Goal: Information Seeking & Learning: Learn about a topic

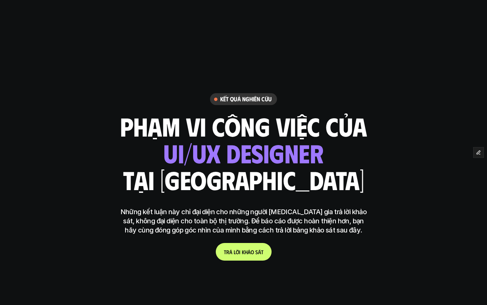
scroll to position [304, 0]
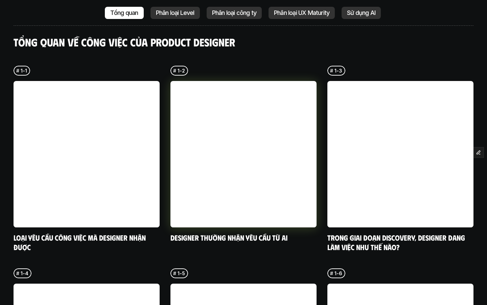
scroll to position [1654, 0]
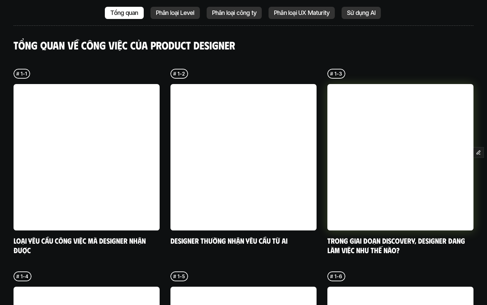
click at [366, 113] on link at bounding box center [401, 157] width 146 height 146
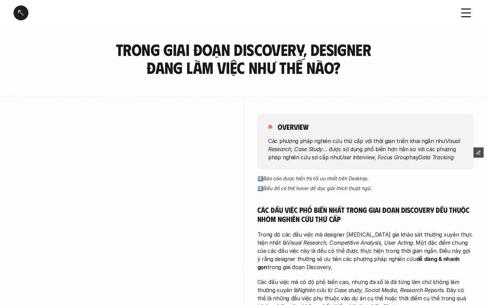
click at [19, 15] on div at bounding box center [21, 12] width 15 height 15
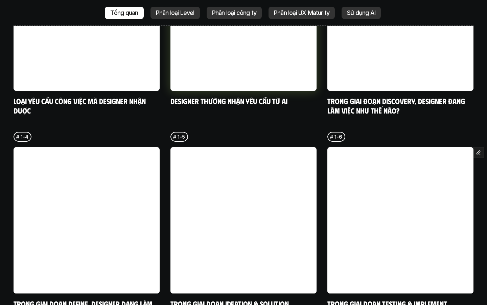
scroll to position [1800, 0]
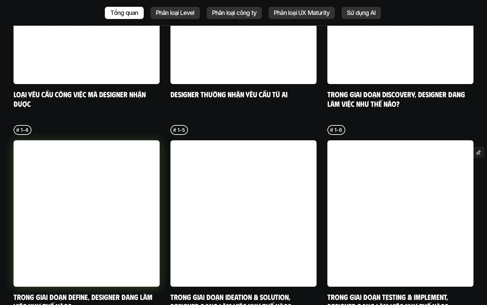
click at [89, 222] on link at bounding box center [87, 213] width 146 height 146
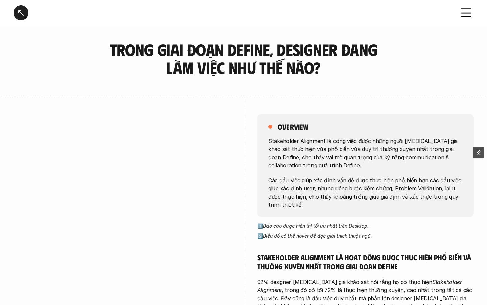
click at [22, 14] on div at bounding box center [21, 12] width 15 height 15
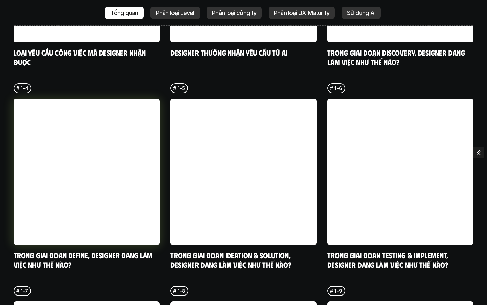
scroll to position [1842, 0]
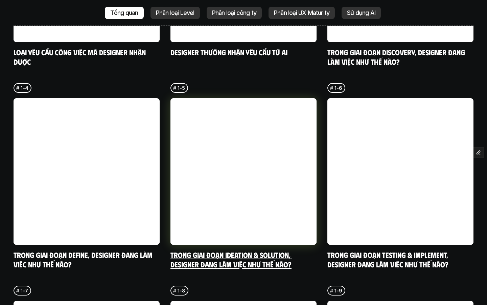
click at [217, 250] on link "Trong giai đoạn Ideation & Solution, designer đang làm việc như thế nào?" at bounding box center [232, 259] width 122 height 19
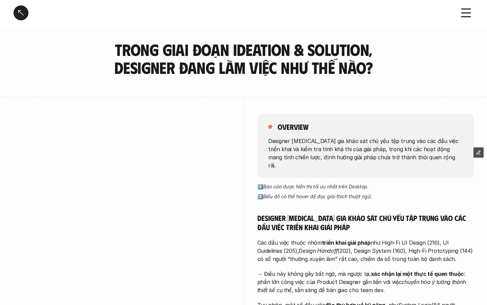
click at [21, 13] on div at bounding box center [21, 12] width 15 height 15
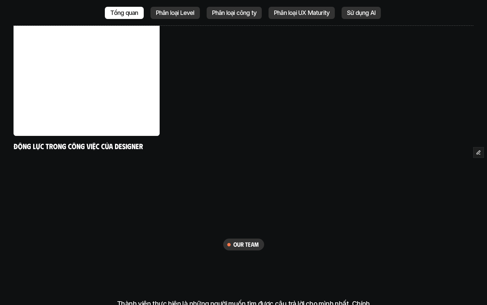
scroll to position [2408, 0]
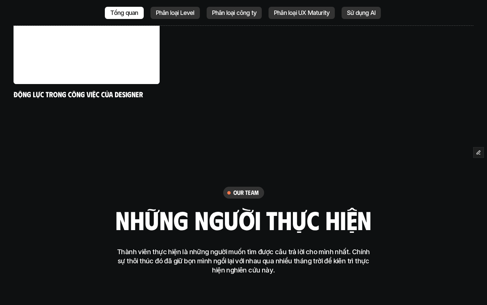
click at [317, 13] on p "Phân loại UX Maturity" at bounding box center [301, 12] width 55 height 7
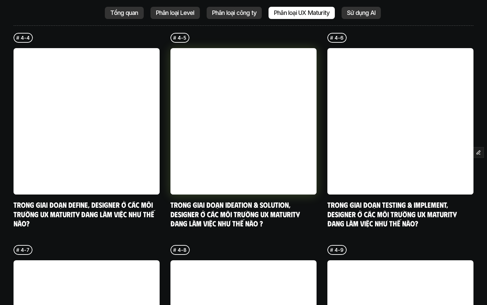
scroll to position [1912, 0]
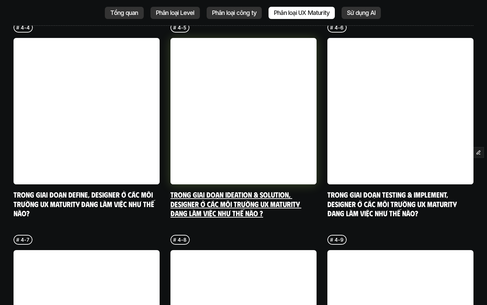
click at [213, 189] on link "Trong giai đoạn Ideation & Solution, designer ở các môi trường UX Maturity đang…" at bounding box center [236, 203] width 131 height 28
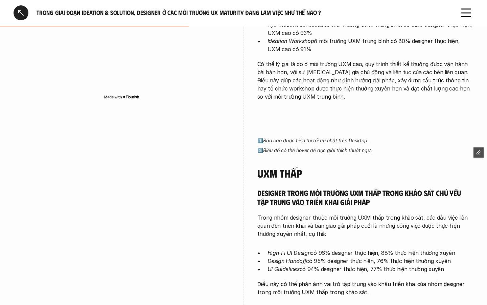
scroll to position [609, 0]
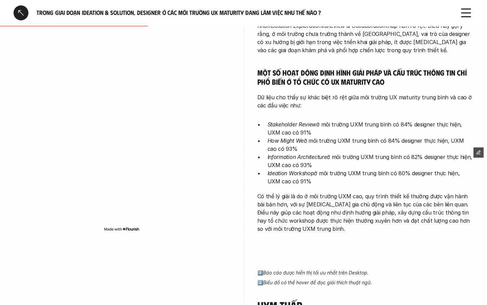
click at [22, 16] on div at bounding box center [21, 12] width 15 height 15
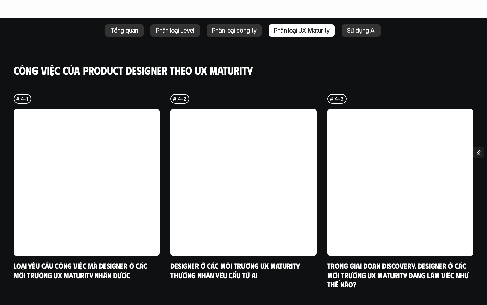
click at [355, 27] on p "Sử dụng AI" at bounding box center [361, 30] width 28 height 7
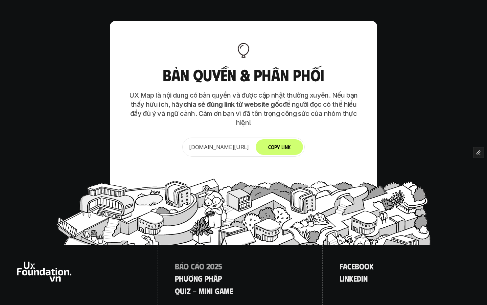
scroll to position [2282, 0]
